Goal: Transaction & Acquisition: Purchase product/service

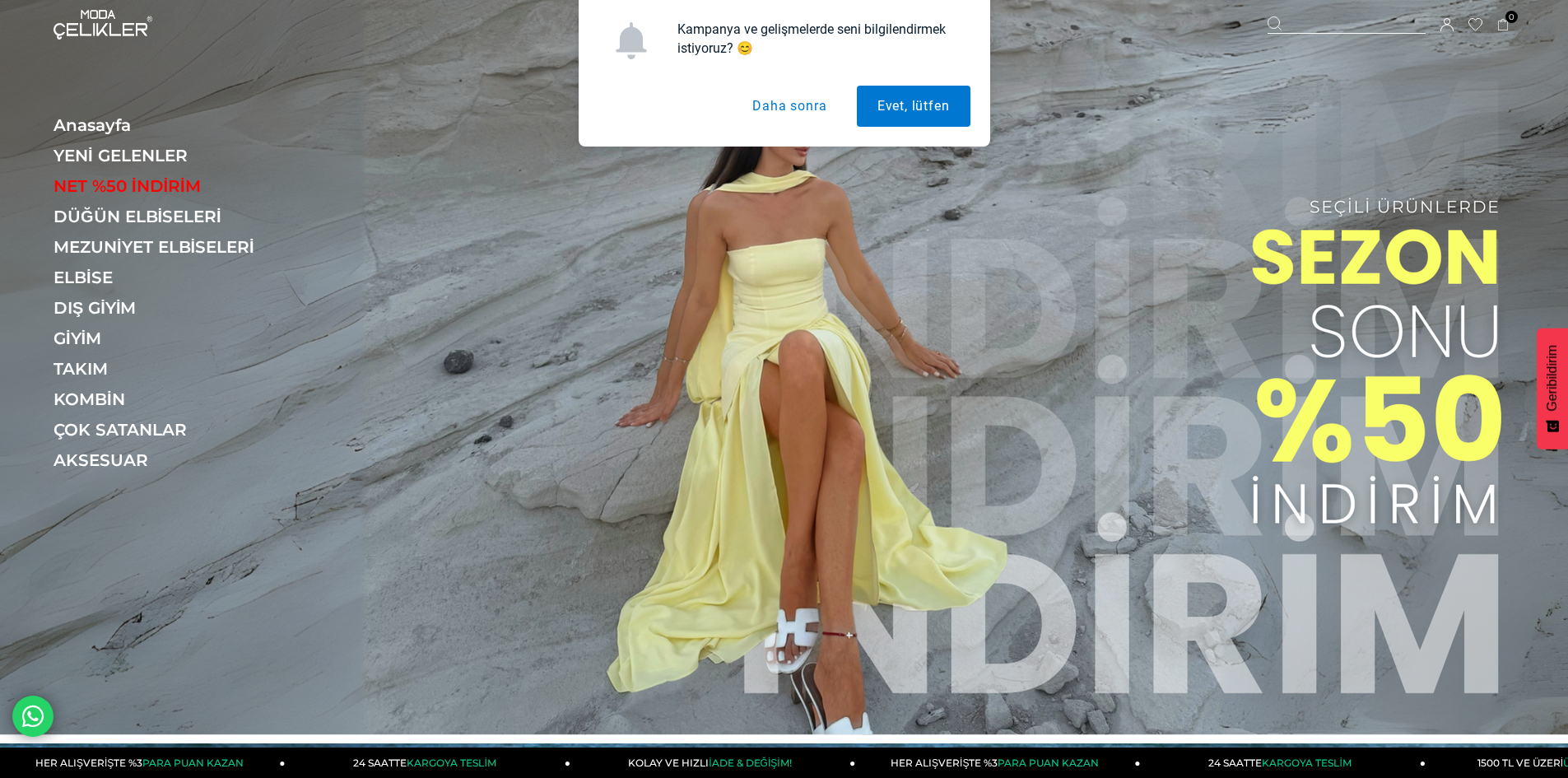
click at [784, 106] on button "Daha sonra" at bounding box center [789, 106] width 115 height 41
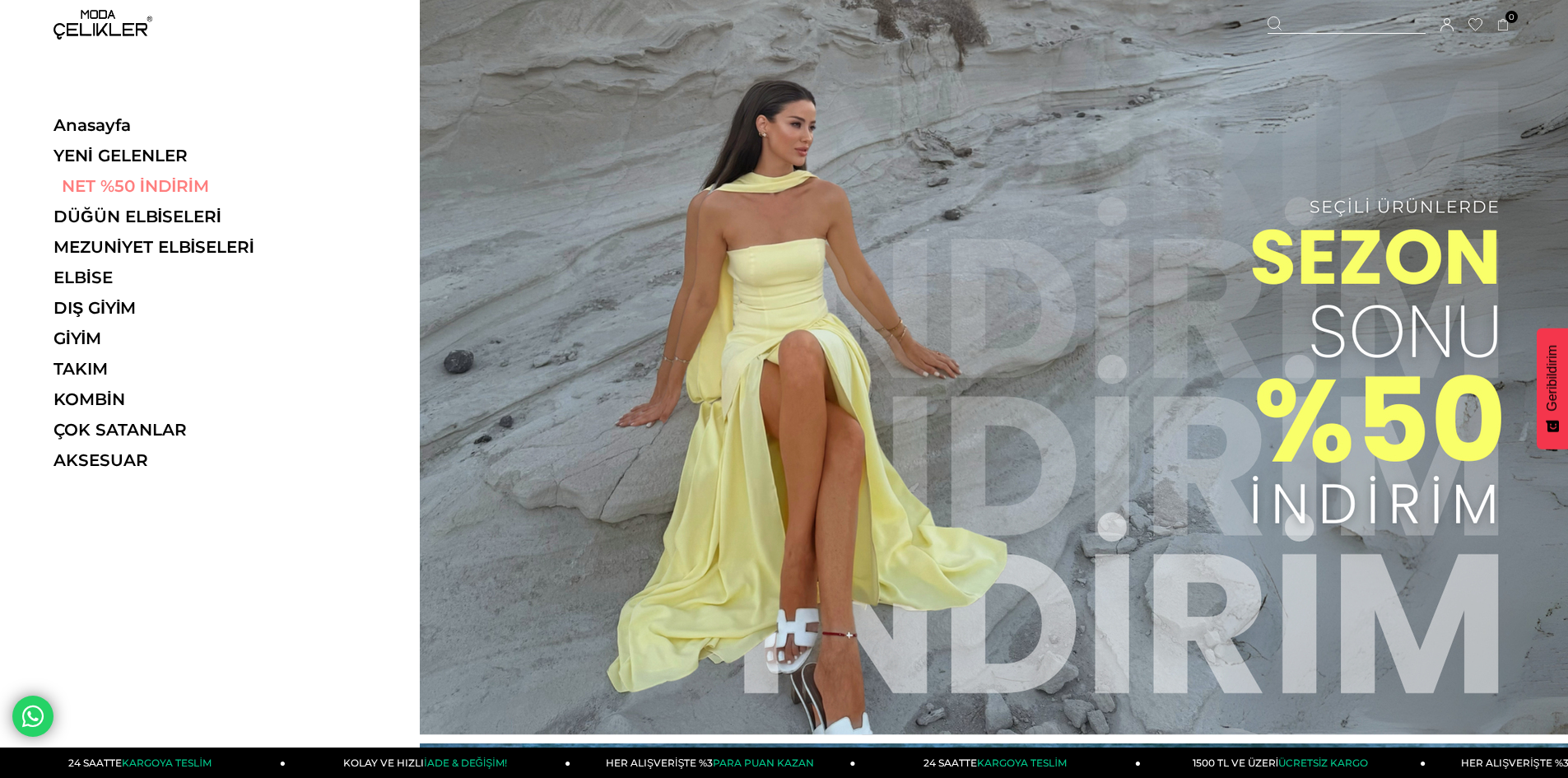
click at [112, 189] on link "NET %50 İNDİRİM" at bounding box center [166, 186] width 227 height 19
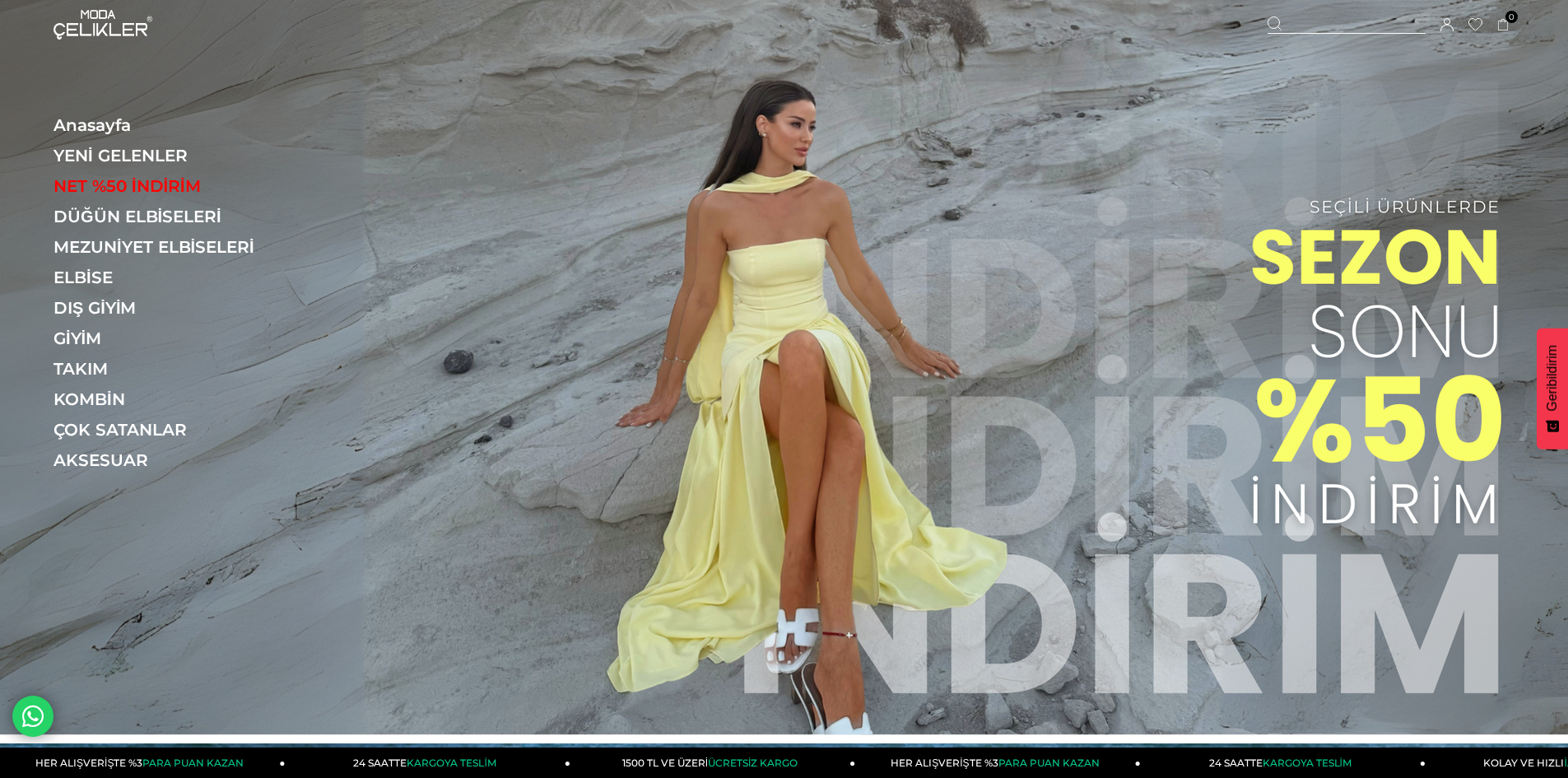
click at [950, 302] on img at bounding box center [784, 367] width 1568 height 735
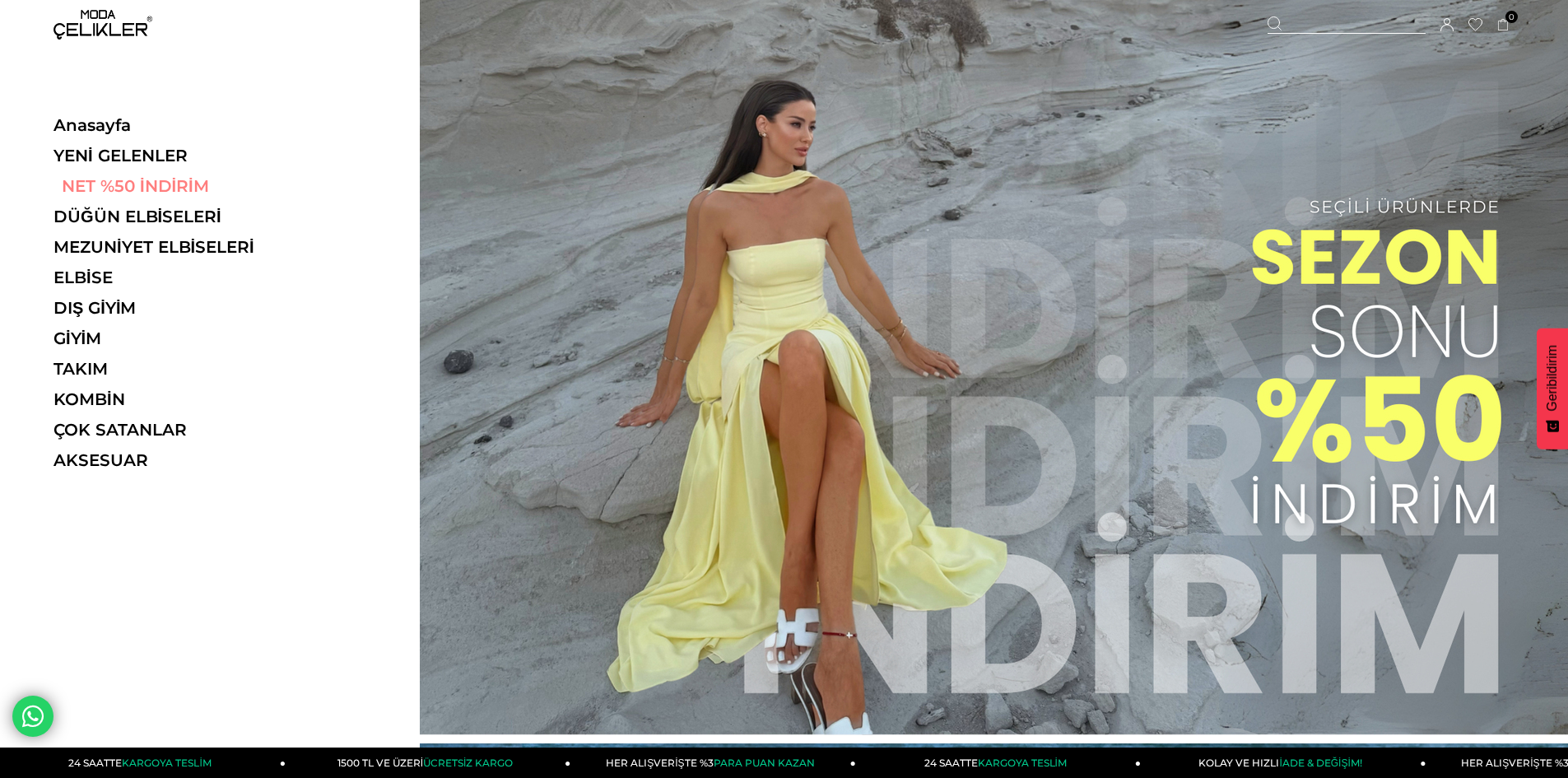
click at [107, 188] on link "NET %50 İNDİRİM" at bounding box center [166, 186] width 227 height 19
click at [114, 217] on link "DÜĞÜN ELBİSELERİ" at bounding box center [166, 216] width 227 height 19
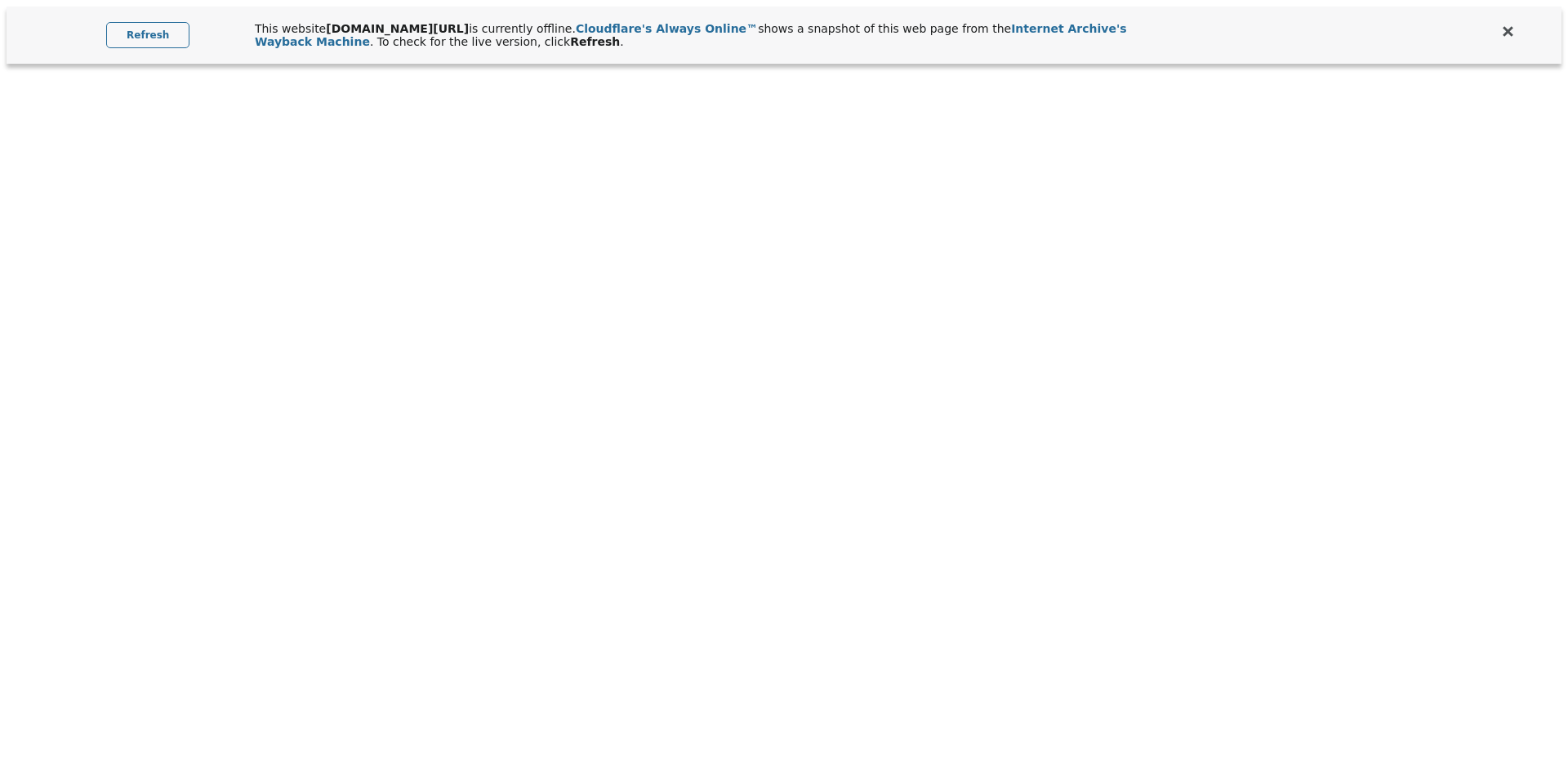
click at [155, 26] on link "Refresh" at bounding box center [148, 35] width 83 height 26
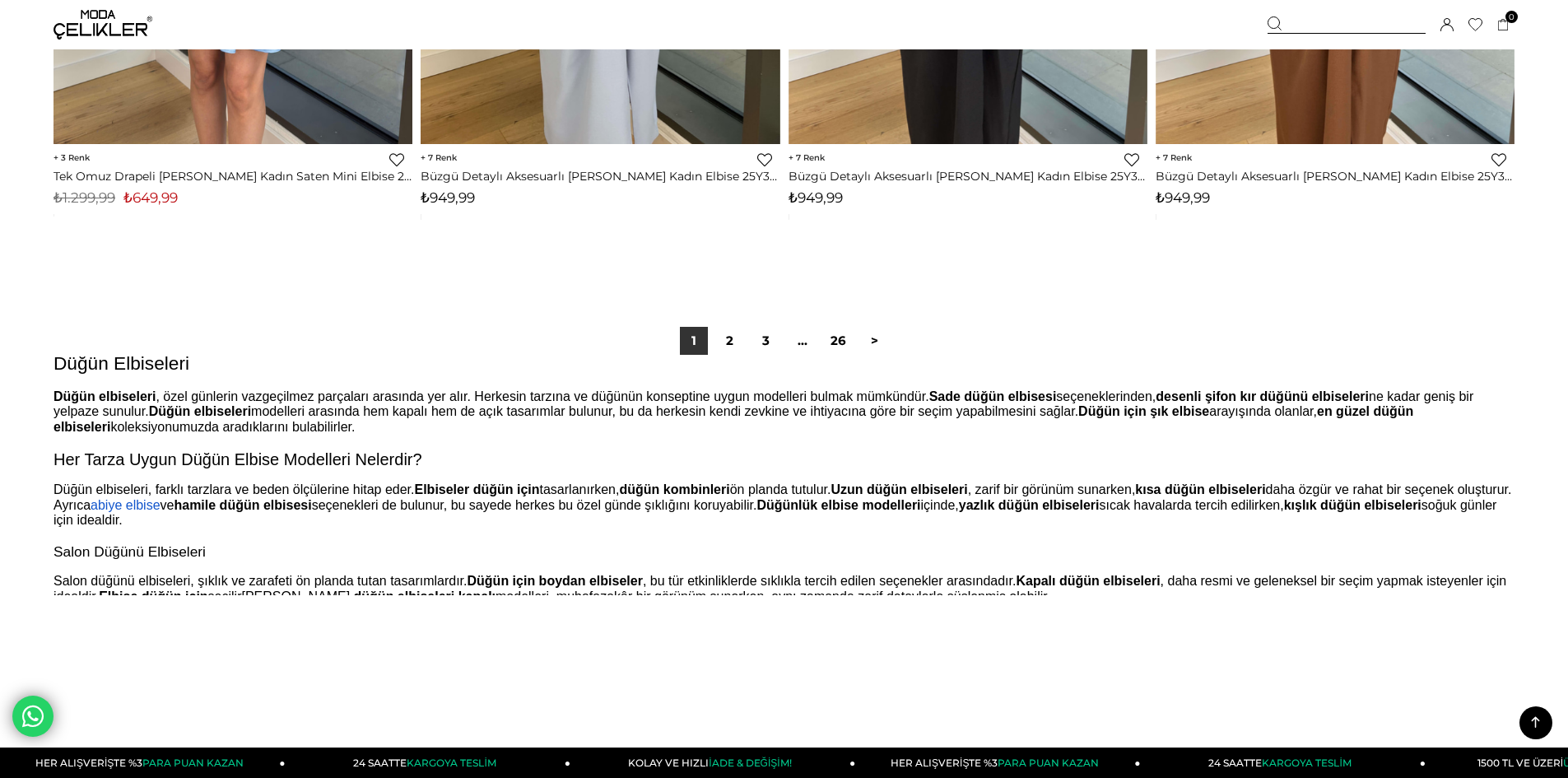
scroll to position [12275, 0]
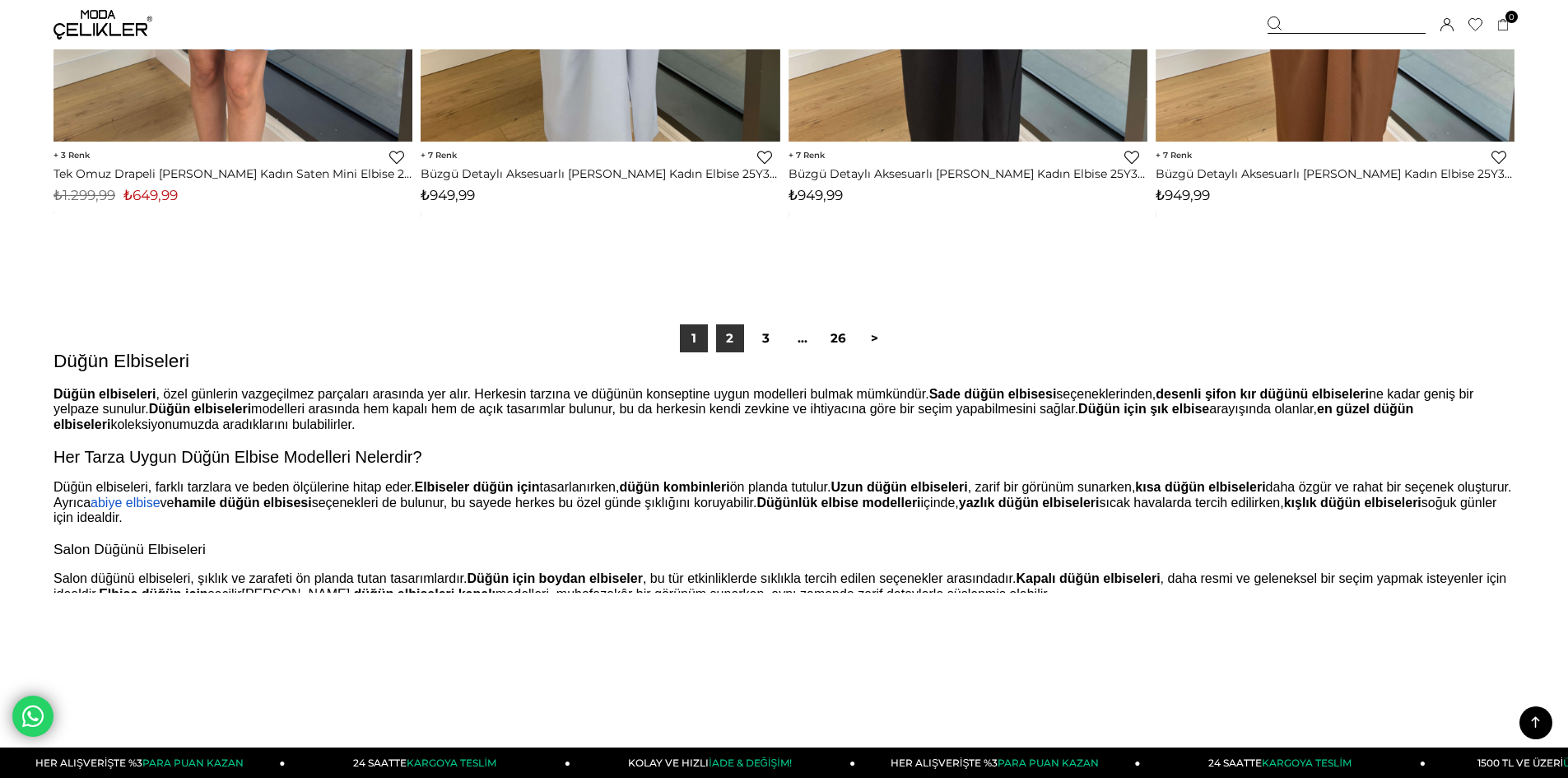
click at [728, 344] on link "2" at bounding box center [730, 338] width 28 height 28
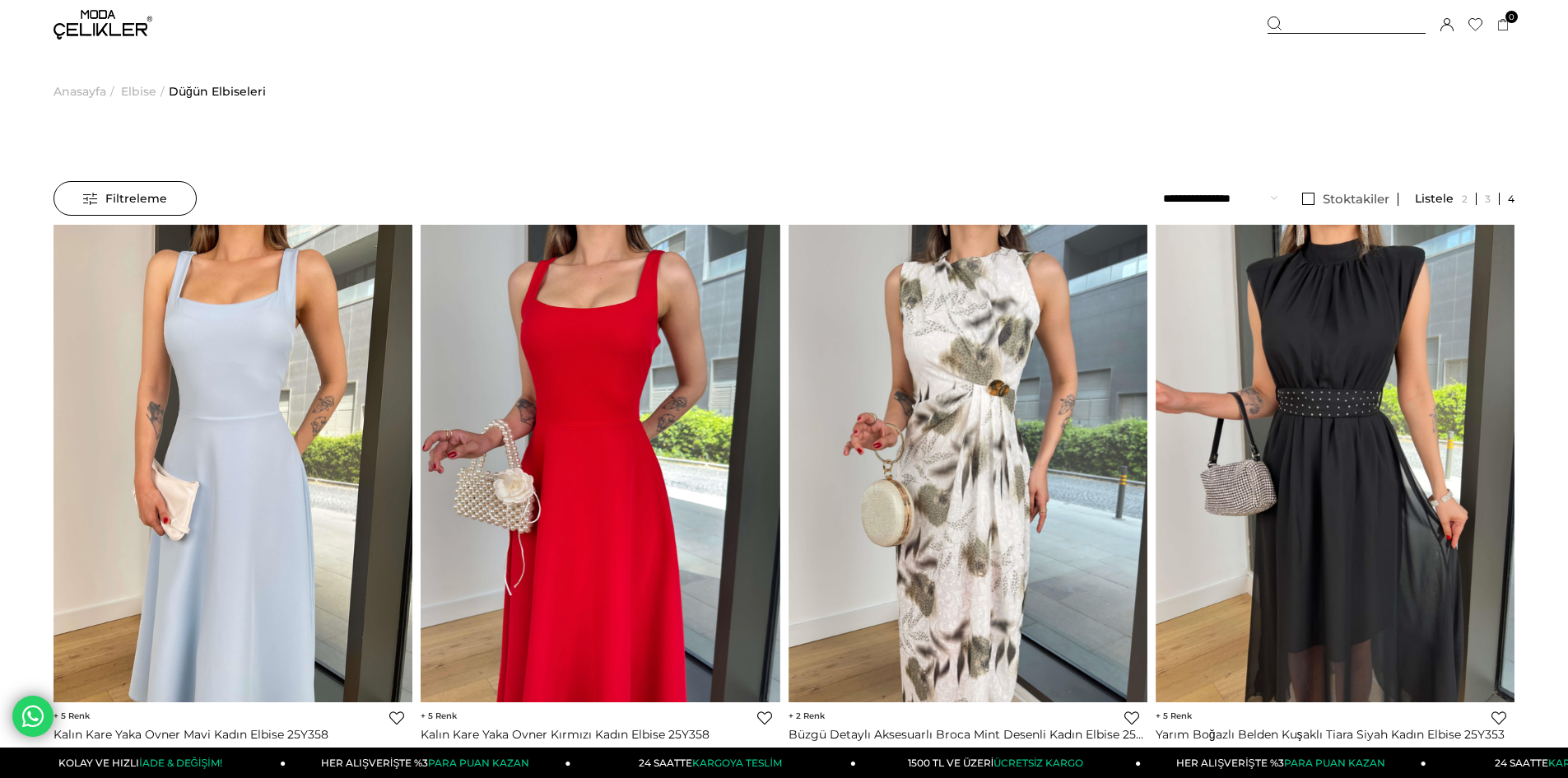
click at [165, 198] on span "Filtreleme" at bounding box center [125, 197] width 84 height 33
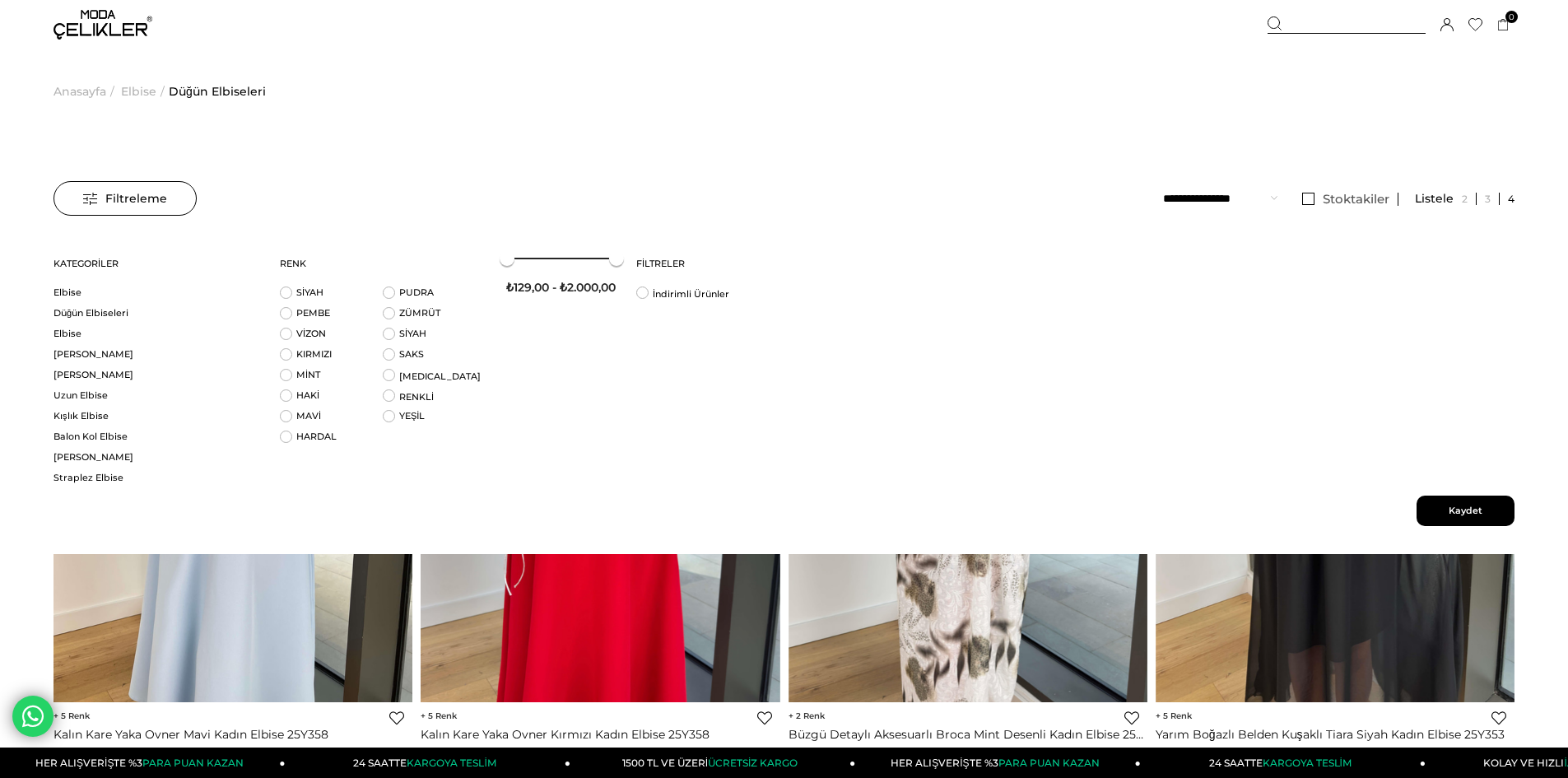
click at [477, 22] on div "Menü Üye Girişi Üye Ol Hesabım Çıkış Yap Sepetim Favorilerim Yardım Sepetim 0 Ü…" at bounding box center [784, 25] width 1461 height 50
click at [1208, 194] on select "**********" at bounding box center [1220, 198] width 114 height 35
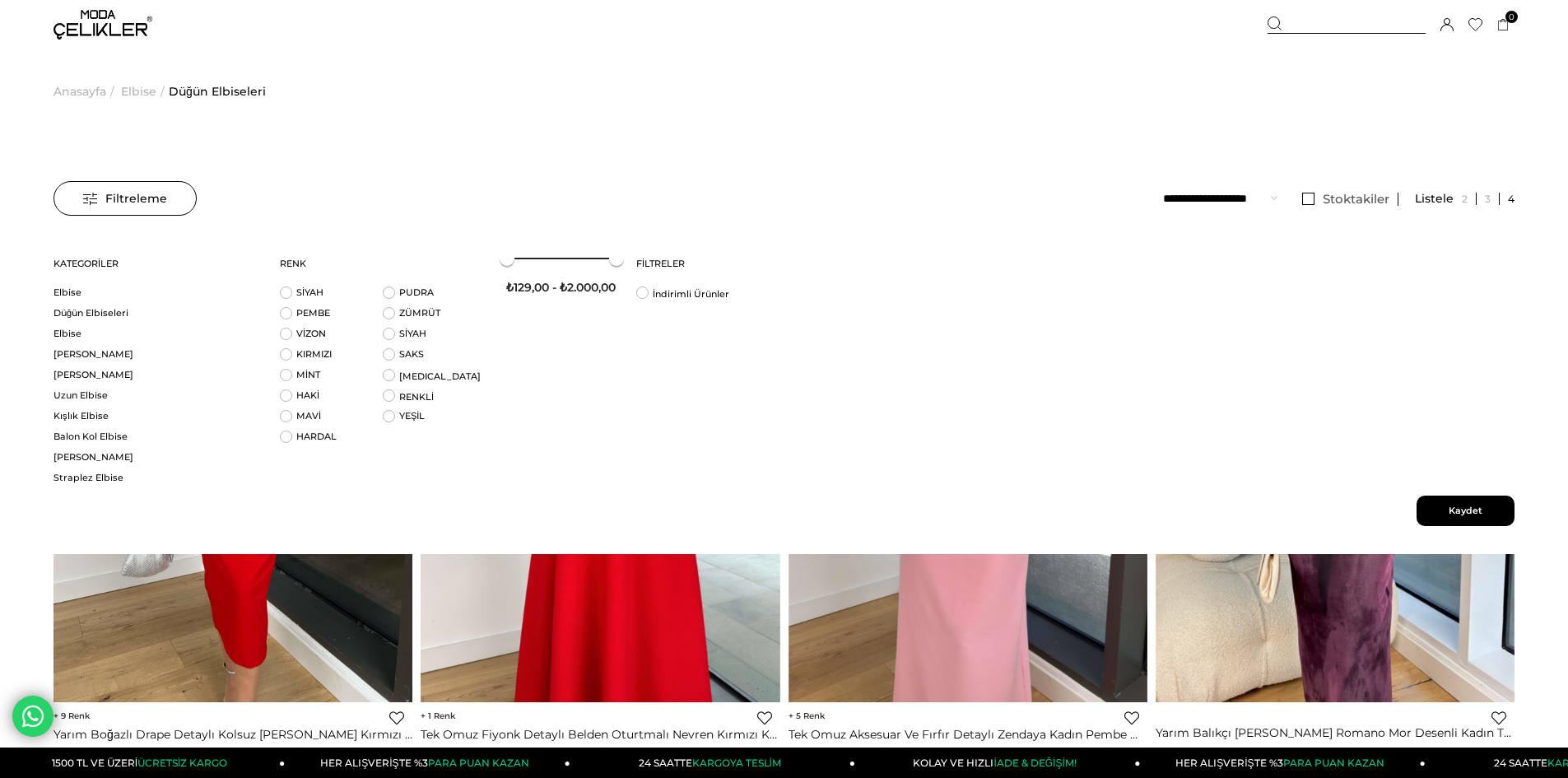
click at [1481, 509] on span "Kaydet" at bounding box center [1465, 511] width 98 height 30
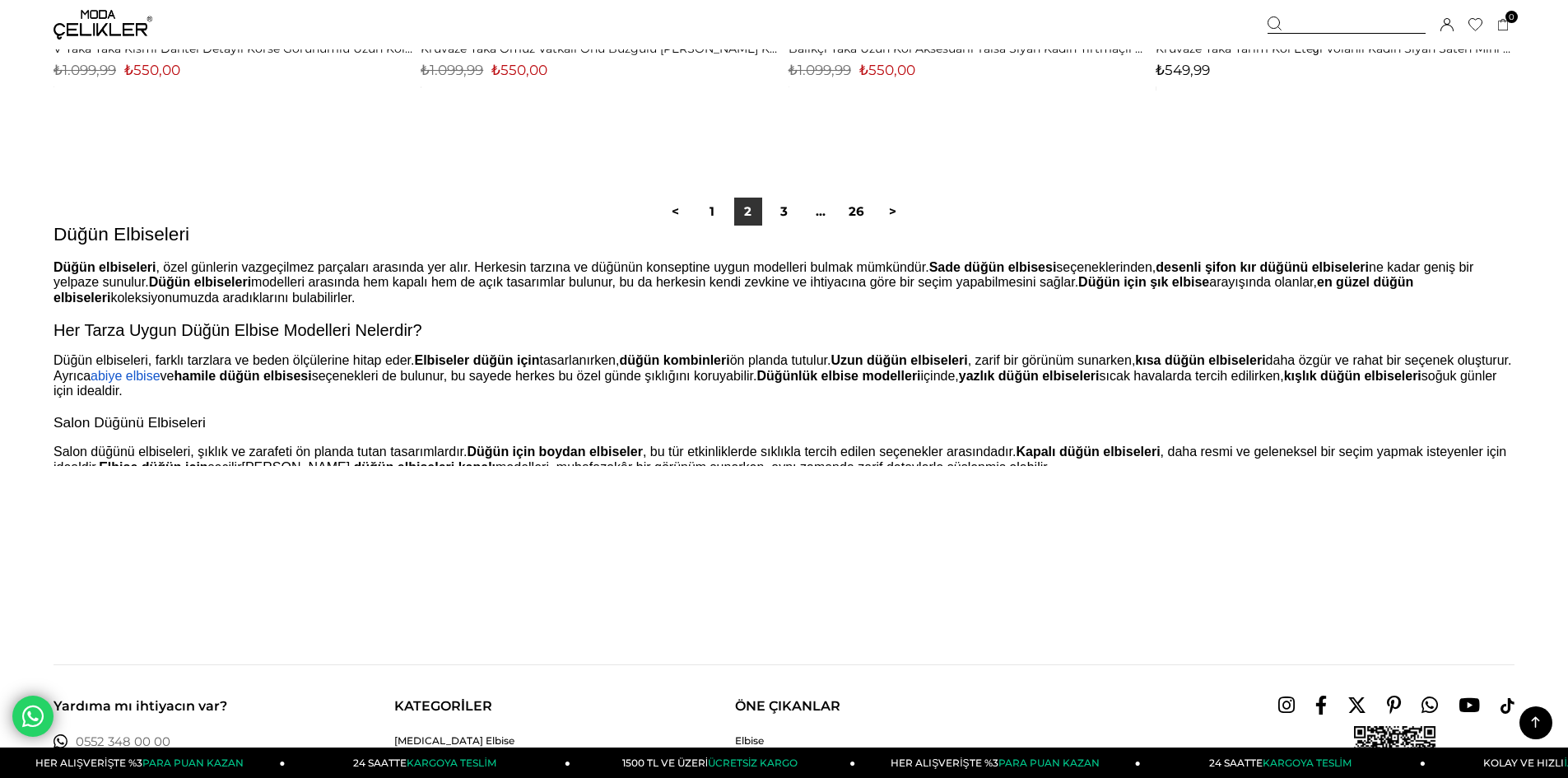
scroll to position [12513, 0]
click at [786, 206] on link "3" at bounding box center [784, 211] width 28 height 28
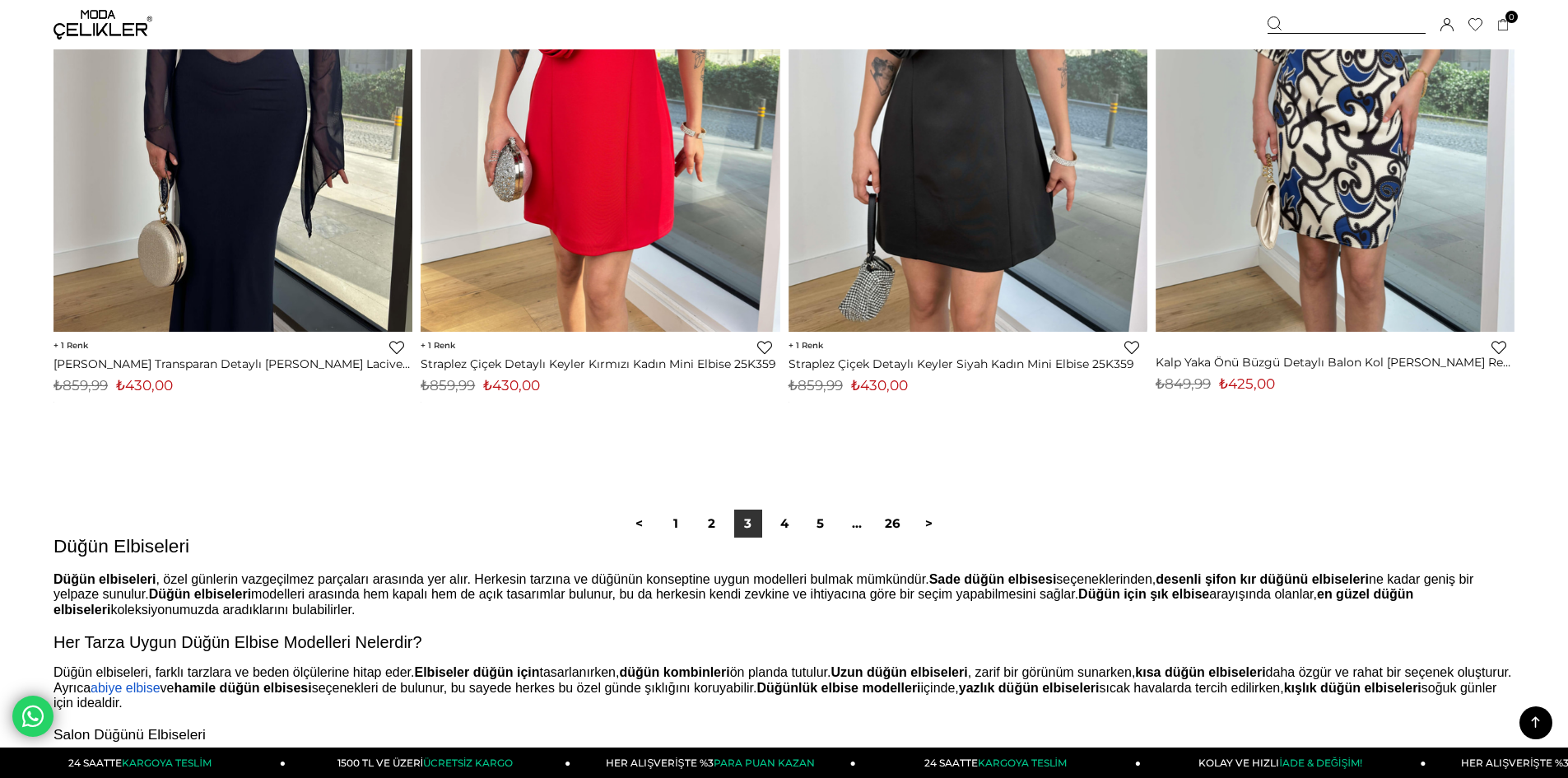
scroll to position [12083, 0]
click at [794, 517] on link "4" at bounding box center [784, 523] width 28 height 28
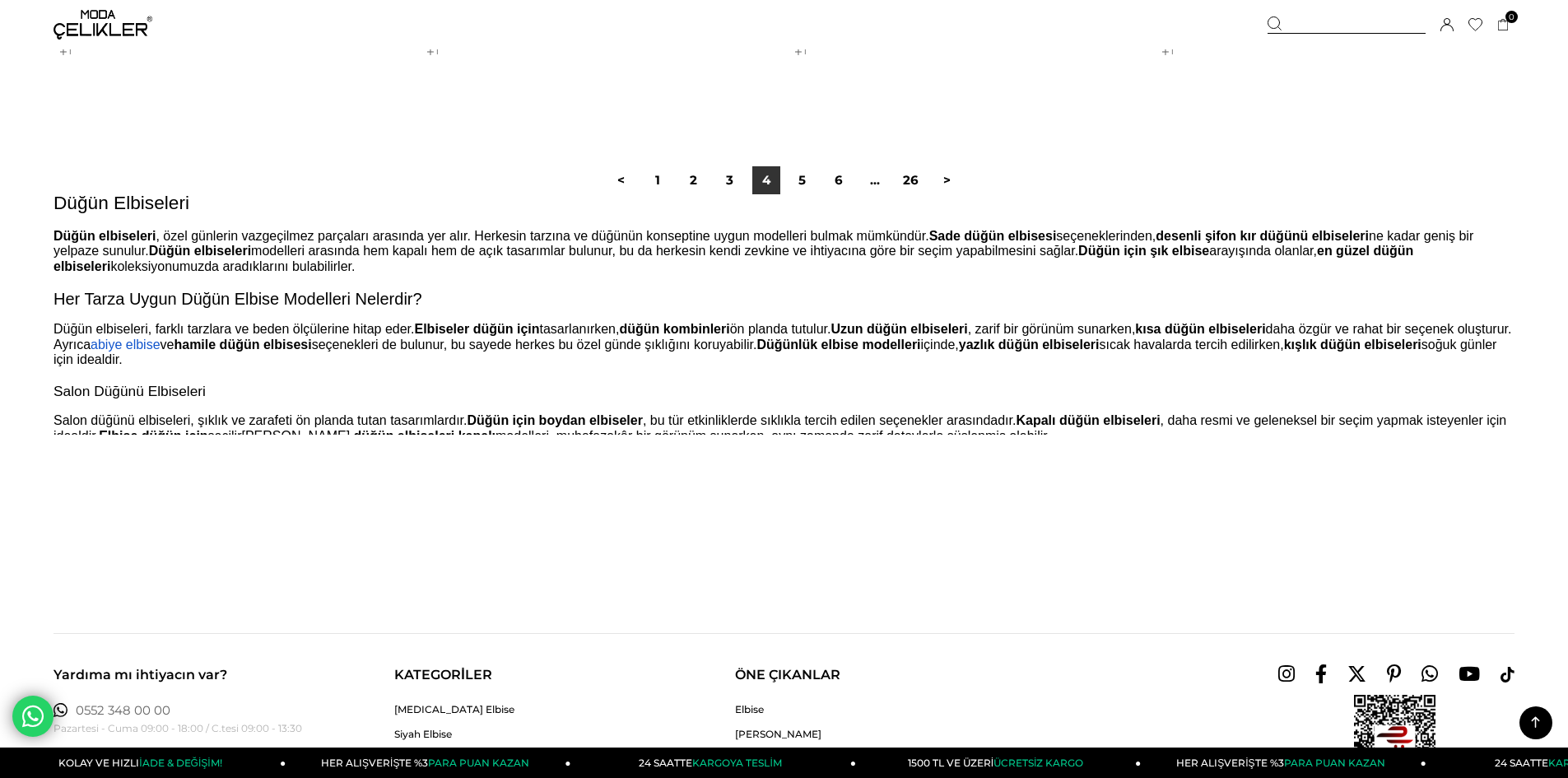
scroll to position [12479, 0]
click at [800, 183] on link "5" at bounding box center [803, 180] width 28 height 28
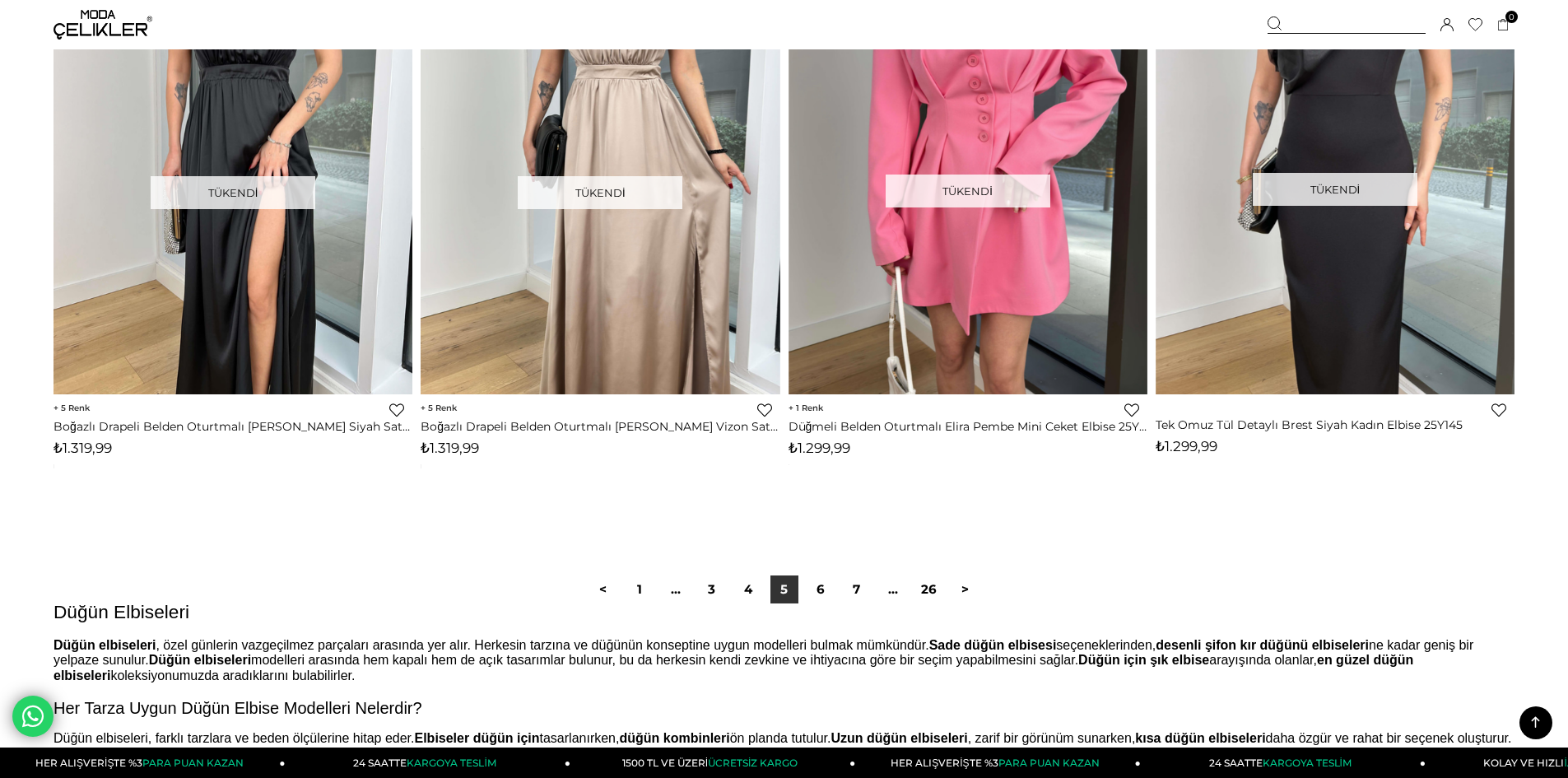
scroll to position [12039, 0]
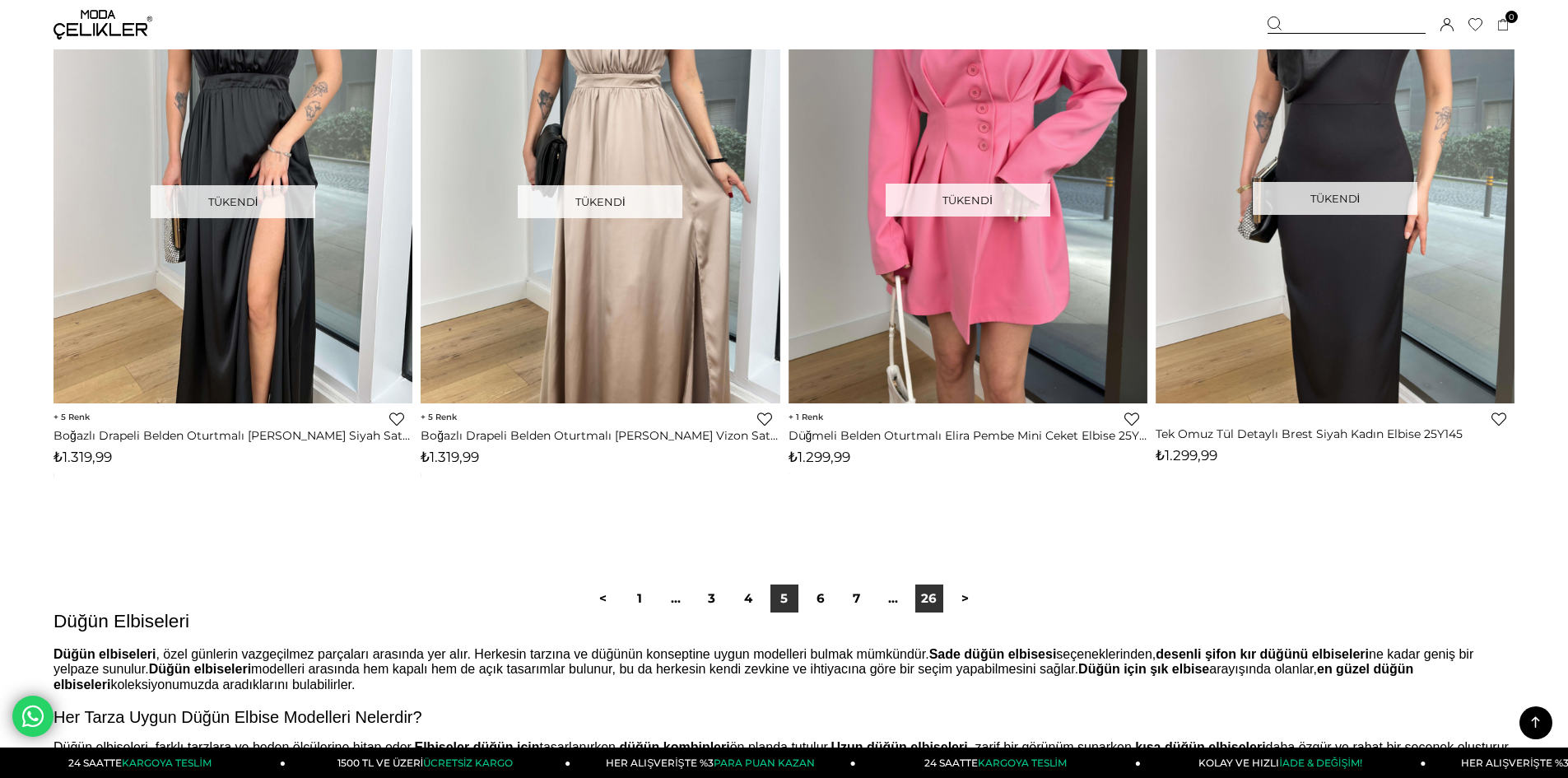
click at [931, 608] on link "26" at bounding box center [930, 598] width 28 height 28
